Goal: Information Seeking & Learning: Learn about a topic

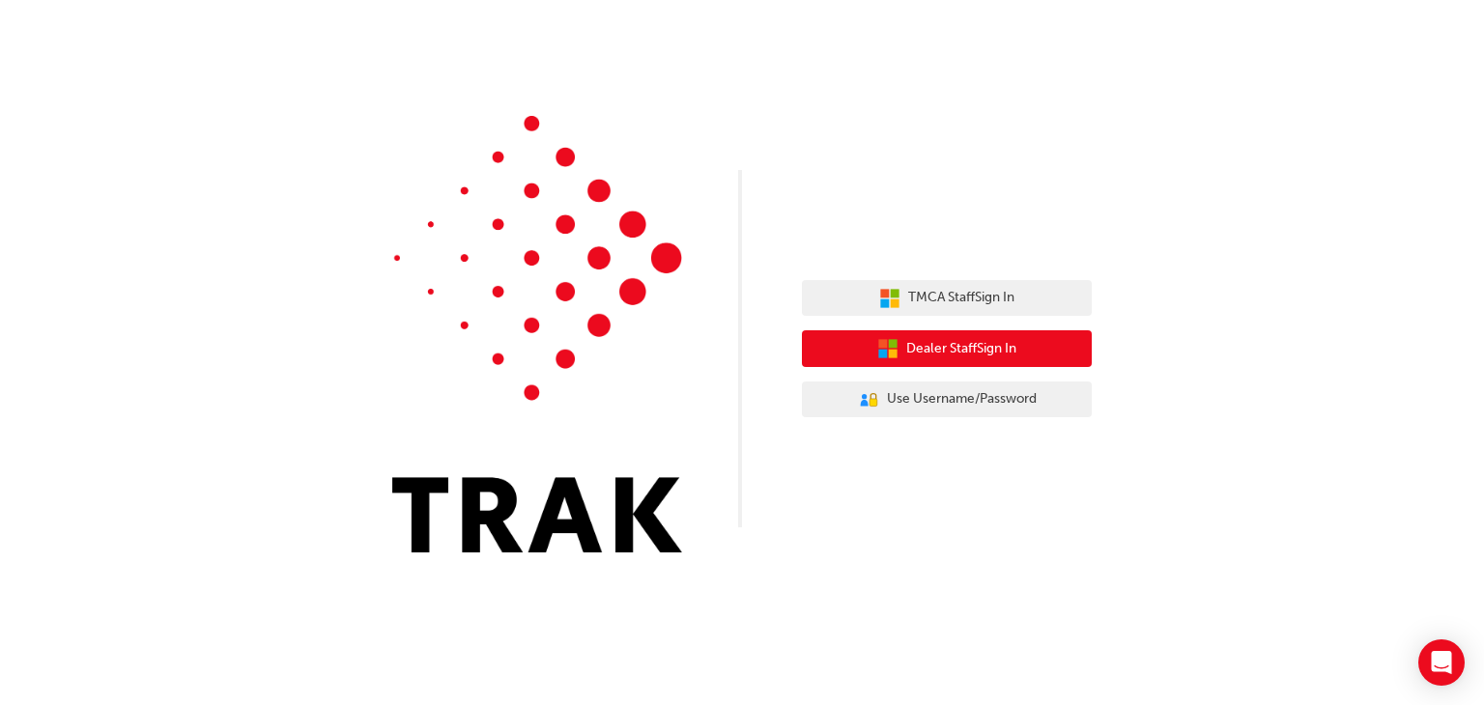
click at [966, 345] on span "Dealer Staff Sign In" at bounding box center [961, 349] width 110 height 22
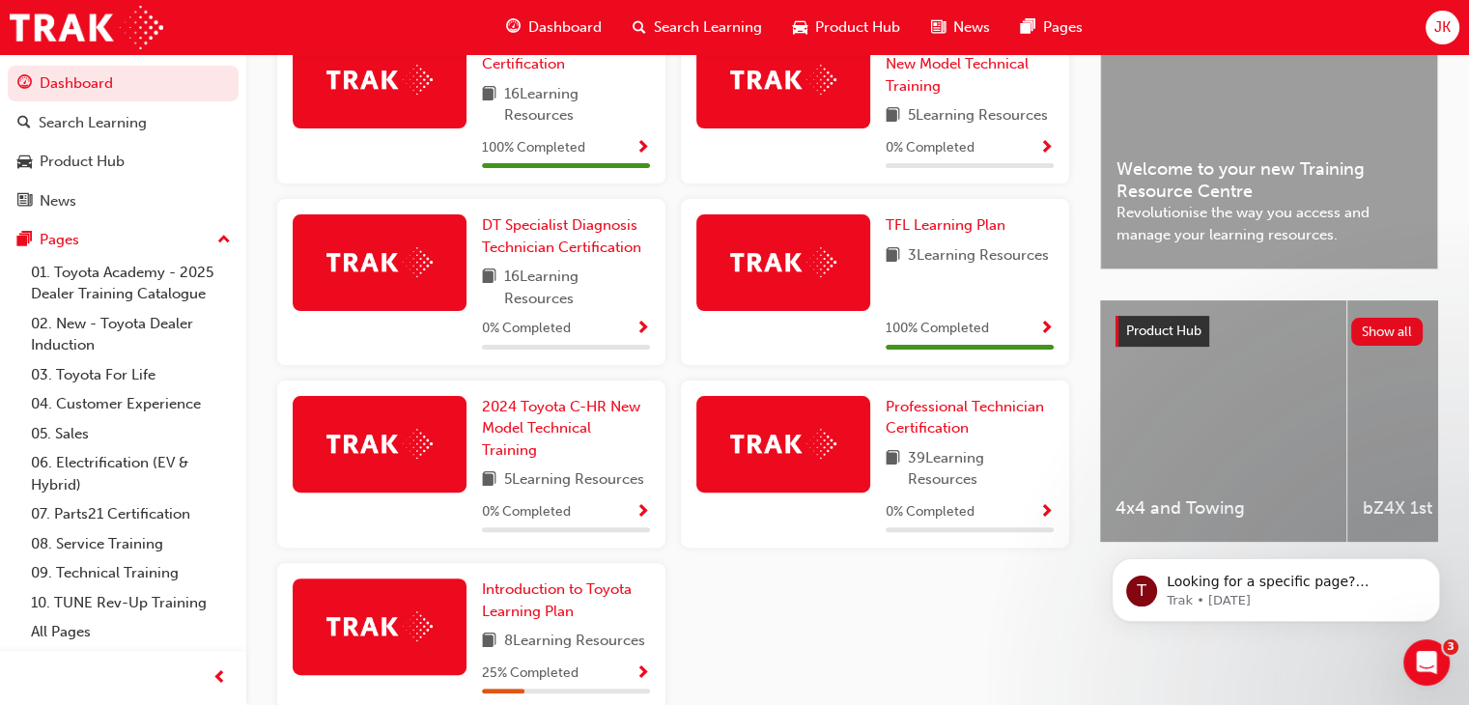
scroll to position [619, 0]
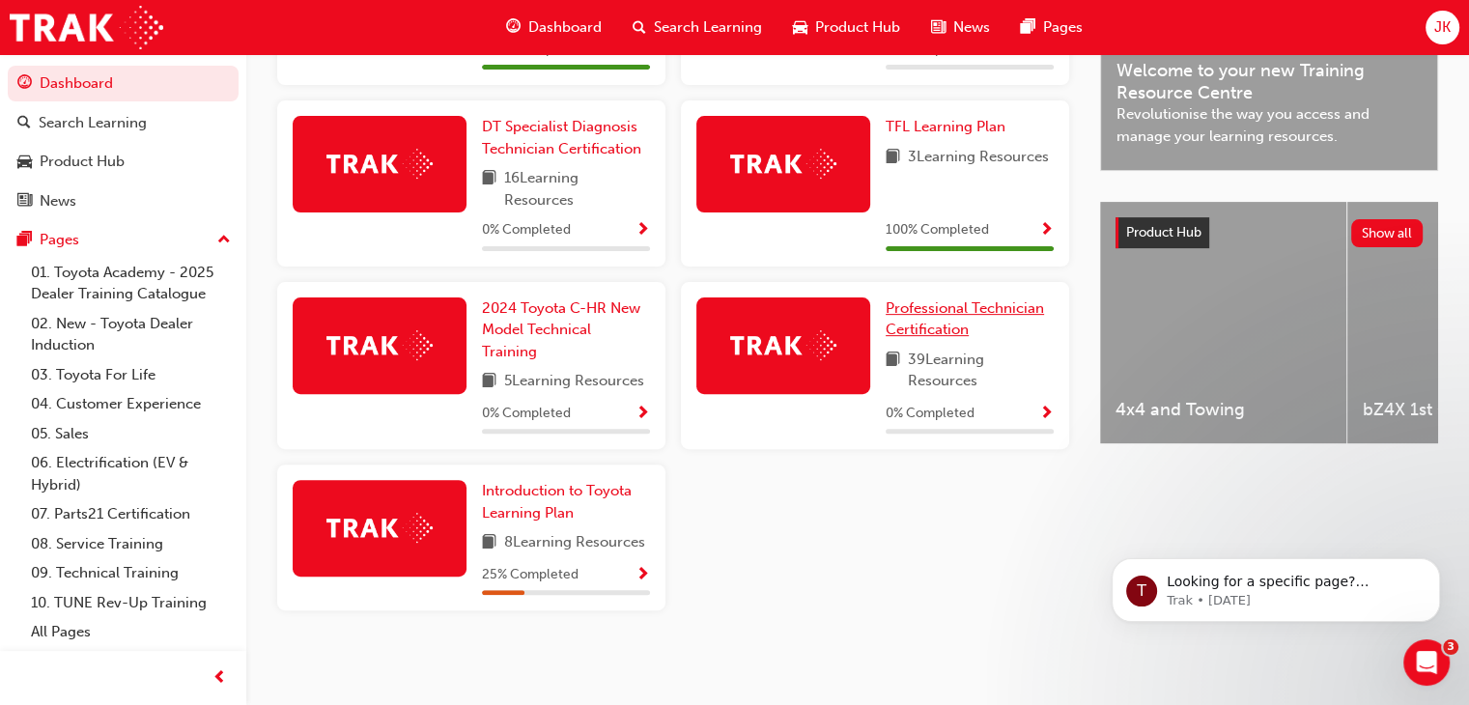
click at [923, 322] on span "Professional Technician Certification" at bounding box center [965, 319] width 158 height 40
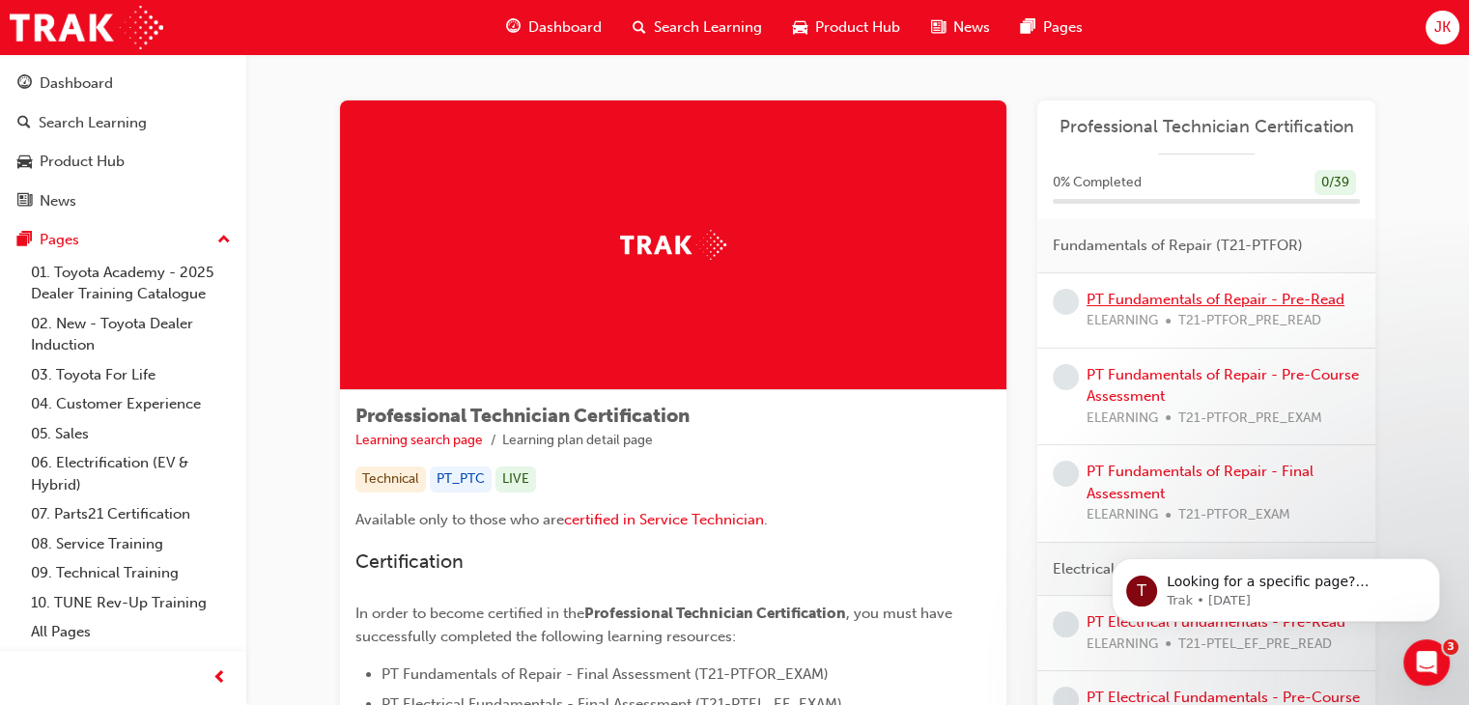
click at [1189, 295] on link "PT Fundamentals of Repair - Pre-Read" at bounding box center [1216, 299] width 258 height 17
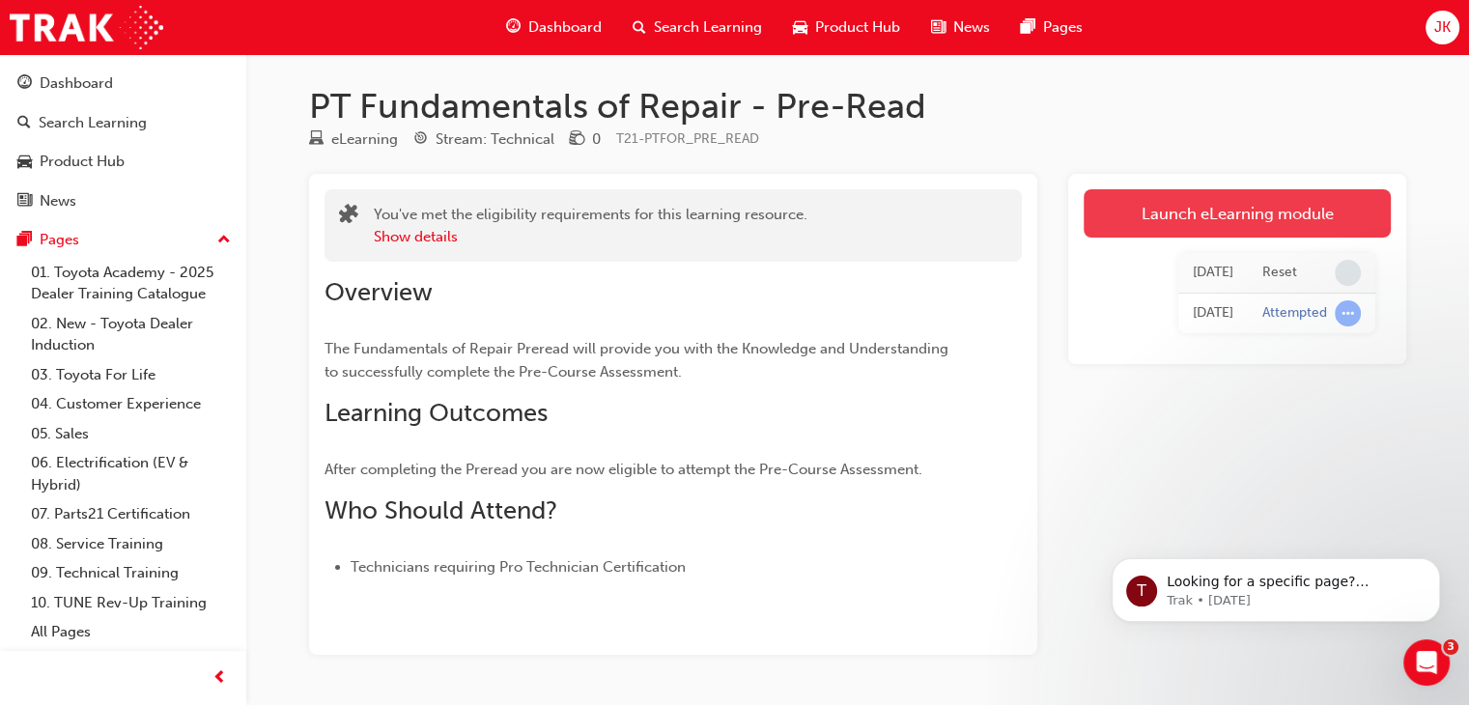
click at [1150, 223] on link "Launch eLearning module" at bounding box center [1237, 213] width 307 height 48
